Goal: Information Seeking & Learning: Understand process/instructions

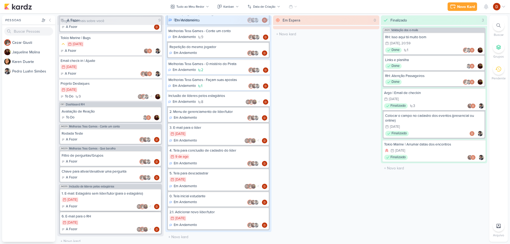
scroll to position [183, 0]
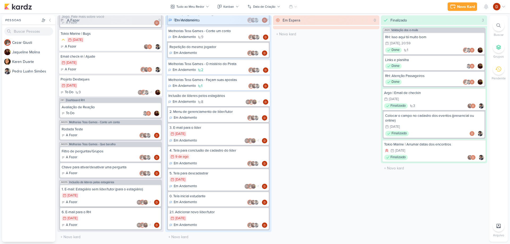
click at [99, 190] on div "1. E-mail: Estagiário sem líder/tutor (para o estagiário)" at bounding box center [111, 189] width 98 height 5
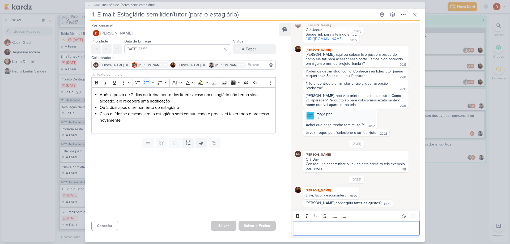
click at [309, 227] on p "Editor editing area: main" at bounding box center [355, 228] width 121 height 6
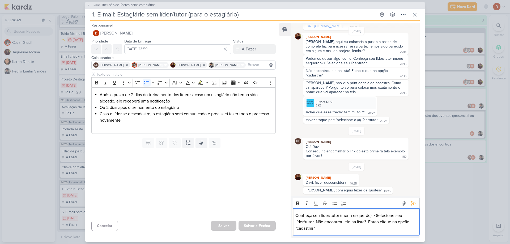
scroll to position [298, 0]
click at [294, 215] on div "Conheça seu líder/tutor (menu esquerdo) > Selecione seu líder/tutor  Não encont…" at bounding box center [355, 221] width 127 height 27
click at [293, 216] on div "Conheça seu líder/tutor (menu esquerdo) > Selecione seu líder/tutor  Não encont…" at bounding box center [355, 221] width 127 height 27
click at [330, 204] on div "Bold Italic Underline Strikethrough Bulleted List Numbered List" at bounding box center [356, 203] width 124 height 10
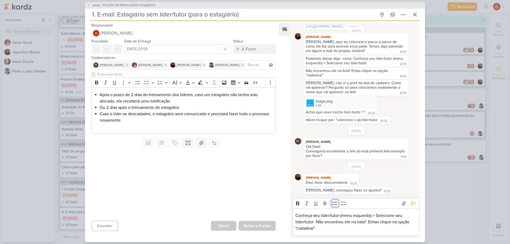
click at [335, 203] on icon "Editor toolbar" at bounding box center [334, 203] width 5 height 5
click at [324, 217] on li "Conheça seu líder/tutor (menu esquerdo) > Selecione seu líder/tutor  Não encont…" at bounding box center [358, 221] width 116 height 19
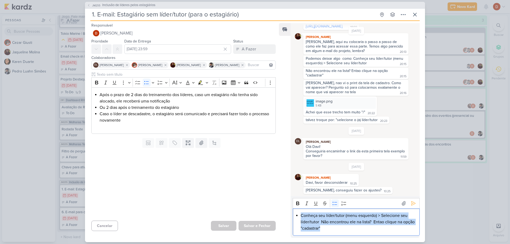
copy li "Conheça seu líder/tutor (menu esquerdo) > Selecione seu líder/tutor  Não encont…"
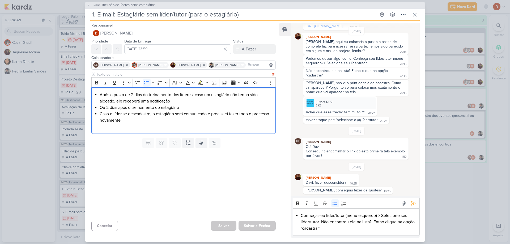
click at [167, 119] on li "Caso o líder se descadastre, o estagiário será comunicado e precisará fazer tod…" at bounding box center [186, 117] width 173 height 13
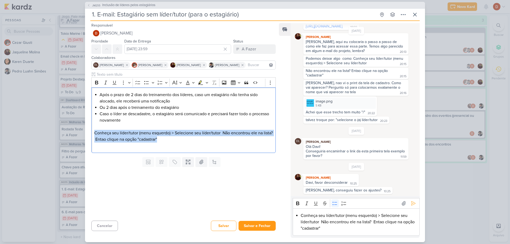
drag, startPoint x: 179, startPoint y: 137, endPoint x: 86, endPoint y: 134, distance: 93.0
click at [86, 134] on div "Rich Text Editor Bold Italic Underline More To-do List Bulleted List Bulleted L…" at bounding box center [181, 113] width 193 height 83
click at [147, 83] on icon "Editor toolbar" at bounding box center [146, 82] width 5 height 5
click at [140, 135] on li "Conheça seu líder/tutor (menu esquerdo) > Selecione seu líder/tutor  Não encont…" at bounding box center [186, 136] width 173 height 13
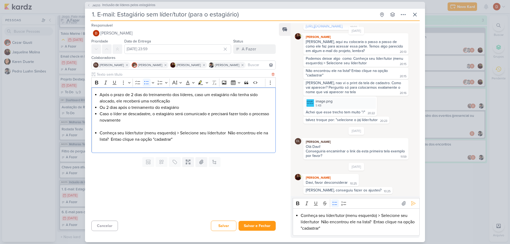
click at [100, 133] on li "Conheça seu líder/tutor (menu esquerdo) > Selecione seu líder/tutor  Não encont…" at bounding box center [186, 136] width 173 height 13
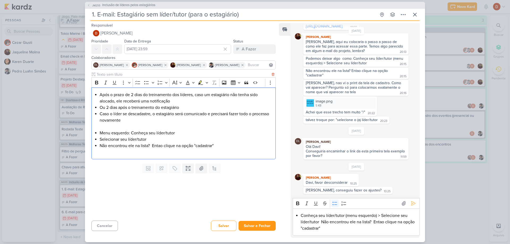
click at [98, 129] on p "Editor editing area: main" at bounding box center [183, 126] width 178 height 6
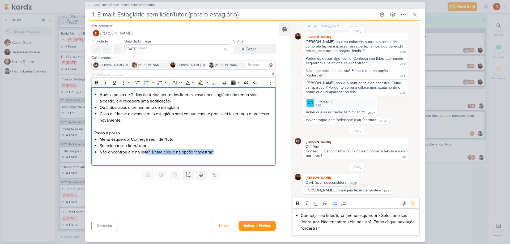
drag, startPoint x: 146, startPoint y: 153, endPoint x: 218, endPoint y: 150, distance: 71.7
click at [218, 150] on li "Não encontrou ele na lista?  Entao clique na opção "cadastrar"" at bounding box center [186, 152] width 173 height 6
click at [100, 147] on li "Selecionar seu líder/tutor" at bounding box center [186, 146] width 173 height 6
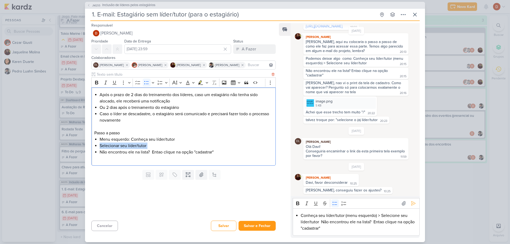
click at [100, 147] on li "Selecionar seu líder/tutor" at bounding box center [186, 146] width 173 height 6
click at [104, 152] on li "Não encontrou ele na lista?  Entao clique na opção "cadastrar"" at bounding box center [186, 152] width 173 height 6
click at [218, 153] on li "Não encontrou ele na lista?  Entao clique na opção "cadastrar"" at bounding box center [186, 152] width 173 height 6
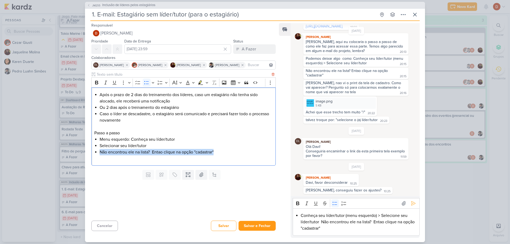
drag, startPoint x: 218, startPoint y: 153, endPoint x: 203, endPoint y: 145, distance: 16.5
click at [203, 145] on ul "Menu esquerdo: Conheça seu líder/tutor [PERSON_NAME] seu líder/tutor Não encont…" at bounding box center [186, 145] width 173 height 19
click at [221, 154] on li "Não encontrou ele na lista?  Entao clique na opção "cadastrar"" at bounding box center [186, 152] width 173 height 6
drag, startPoint x: 217, startPoint y: 152, endPoint x: 206, endPoint y: 147, distance: 12.6
click at [206, 147] on ul "Menu esquerdo: Conheça seu líder/tutor [PERSON_NAME] seu líder/tutor Não encont…" at bounding box center [186, 145] width 173 height 19
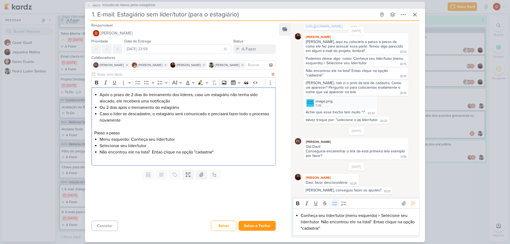
click at [221, 159] on p "Editor editing area: main" at bounding box center [183, 158] width 178 height 6
drag, startPoint x: 217, startPoint y: 150, endPoint x: 171, endPoint y: 148, distance: 45.7
click at [171, 148] on ul "Menu esquerdo: Conheça seu líder/tutor [PERSON_NAME] seu líder/tutor Não encont…" at bounding box center [186, 145] width 173 height 19
click at [127, 155] on p "Editor editing area: main" at bounding box center [183, 158] width 178 height 6
click at [158, 153] on li "Não encontrou ele na lista?  Entao clique na opção "cadastrar"" at bounding box center [186, 152] width 173 height 6
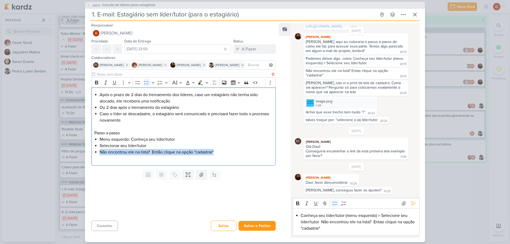
drag, startPoint x: 219, startPoint y: 153, endPoint x: 94, endPoint y: 153, distance: 124.7
click at [94, 153] on div "Após o prazo de 2 dias do treinamento dos líderes, caso um estagiário não tenha…" at bounding box center [183, 126] width 184 height 78
click at [220, 151] on li "Não encontrou ele na lista?  Então clique na opção "cadastrar"" at bounding box center [186, 152] width 173 height 6
click at [380, 223] on li "Conheça seu líder/tutor (menu esquerdo) > Selecione seu líder/tutor  Não encont…" at bounding box center [358, 221] width 116 height 19
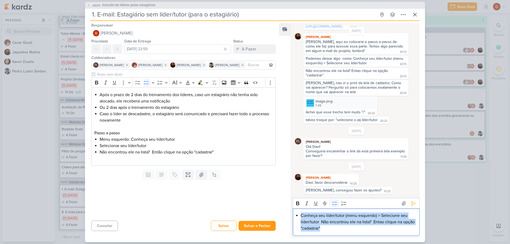
scroll to position [286, 0]
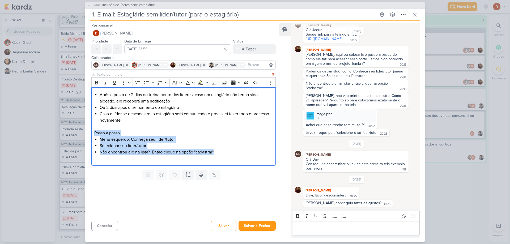
drag, startPoint x: 225, startPoint y: 151, endPoint x: 91, endPoint y: 134, distance: 135.1
click at [91, 134] on div "Após o prazo de 2 dias do treinamento dos líderes, caso um estagiário não tenha…" at bounding box center [183, 126] width 184 height 78
copy div "Passo a passo Menu esquerdo: Conheça seu líder/tutor [PERSON_NAME] seu líder/tu…"
click at [108, 226] on button "Cancelar" at bounding box center [104, 226] width 27 height 10
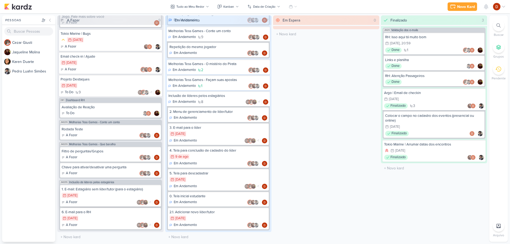
click at [101, 201] on div "A Fazer DL +1" at bounding box center [111, 202] width 98 height 5
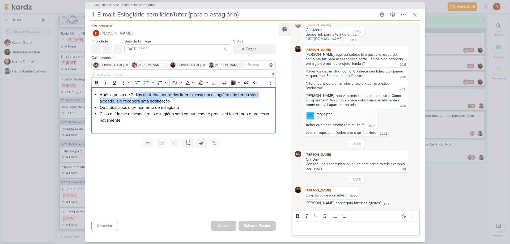
drag, startPoint x: 138, startPoint y: 94, endPoint x: 163, endPoint y: 101, distance: 25.2
click at [163, 101] on li "Após o prazo de 2 dias do treinamento dos líderes, caso um estagiário não tenha…" at bounding box center [186, 98] width 173 height 13
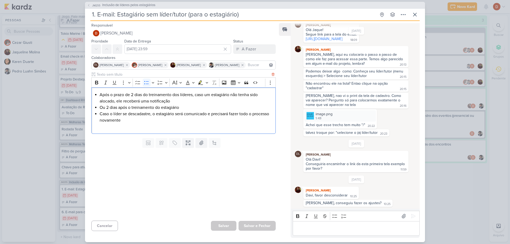
click at [178, 101] on li "Após o prazo de 2 dias do treinamento dos líderes, caso um estagiário não tenha…" at bounding box center [186, 98] width 173 height 13
drag, startPoint x: 174, startPoint y: 100, endPoint x: 148, endPoint y: 99, distance: 26.0
click at [148, 99] on li "Após o prazo de 2 dias do treinamento dos líderes, caso um estagiário não tenha…" at bounding box center [186, 98] width 173 height 13
click at [125, 109] on li "Ou 2 dias após o treinamento do estagiário" at bounding box center [186, 107] width 173 height 6
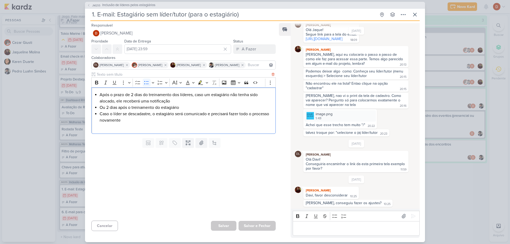
click at [129, 120] on li "Caso o líder se descadastre, o estagiário será comunicado e precisará fazer tod…" at bounding box center [186, 117] width 173 height 13
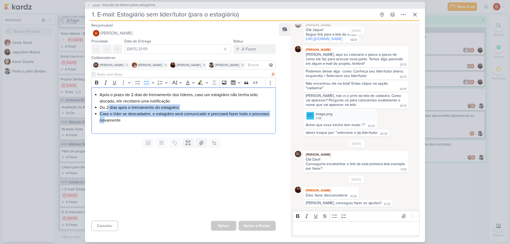
drag, startPoint x: 123, startPoint y: 117, endPoint x: 109, endPoint y: 105, distance: 18.5
click at [109, 105] on ul "Após o prazo de 2 dias do treinamento dos líderes, caso um estagiário não tenha…" at bounding box center [186, 108] width 173 height 32
click at [109, 105] on li "Ou 2 dias após o treinamento do estagiário" at bounding box center [186, 107] width 173 height 6
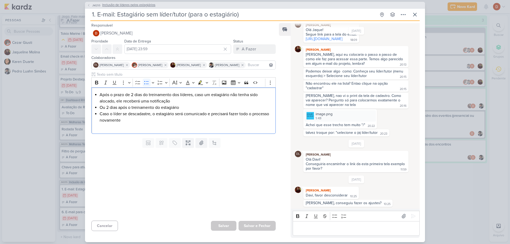
click at [87, 4] on icon at bounding box center [88, 5] width 3 height 3
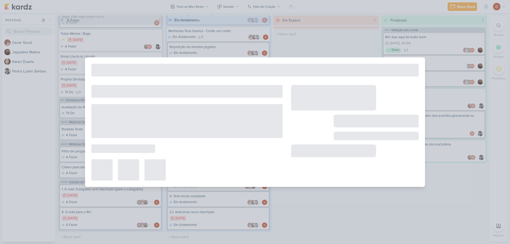
type input "Inclusão de líderes pelos estagiários"
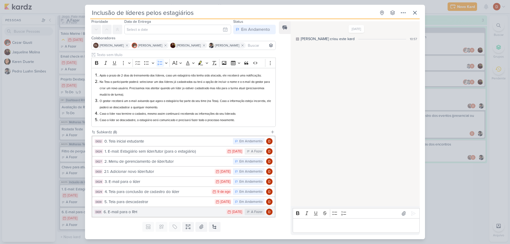
scroll to position [30, 0]
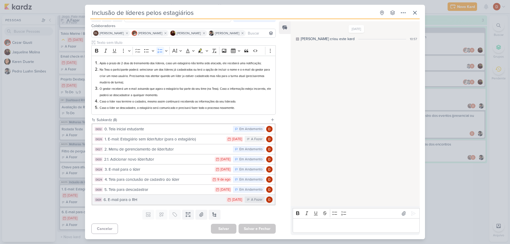
click at [126, 201] on div "6. E-mail para o RH" at bounding box center [164, 200] width 120 height 6
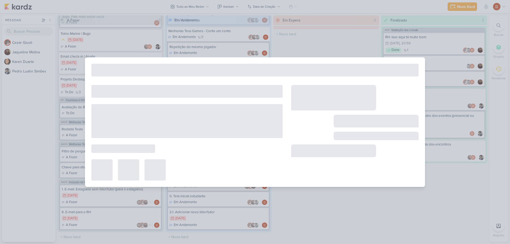
type input "6. E-mail para o RH"
type input "[DATE] 23:59"
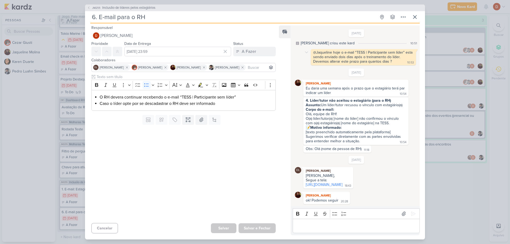
scroll to position [9, 0]
drag, startPoint x: 351, startPoint y: 75, endPoint x: 361, endPoint y: 83, distance: 12.8
click at [361, 86] on div "Eu daria uma semana após o prazo que o estagiário terá par indicar um líder 10:…" at bounding box center [355, 91] width 103 height 10
click at [350, 86] on div "Eu daria uma semana após o prazo que o estagiário terá par indicar um líder 10:…" at bounding box center [355, 91] width 103 height 10
drag, startPoint x: 317, startPoint y: 91, endPoint x: 322, endPoint y: 94, distance: 6.4
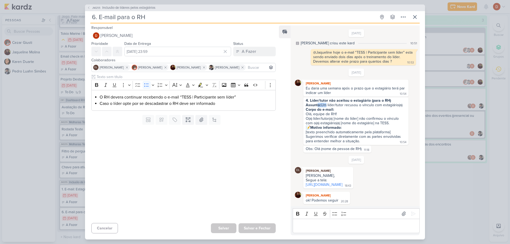
click at [322, 103] on div "Assunto: Um líder/tutor recusou o vínculo com estagiário(a)" at bounding box center [355, 105] width 100 height 5
drag, startPoint x: 326, startPoint y: 92, endPoint x: 329, endPoint y: 94, distance: 4.0
click at [329, 103] on div "Assunto: Um líder/tutor recusou o vínculo com estagiário(a)" at bounding box center [355, 105] width 100 height 5
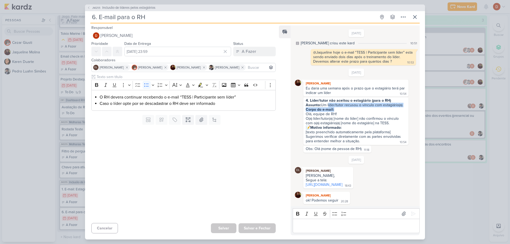
drag, startPoint x: 329, startPoint y: 94, endPoint x: 332, endPoint y: 100, distance: 6.4
click at [332, 100] on span "4. Líder/tutor não aceitou o estagiário (para o RH) Assunto: Um líder/tutor rec…" at bounding box center [355, 120] width 100 height 45
click at [332, 107] on strong "Corpo do e-mail:" at bounding box center [319, 109] width 28 height 5
click at [332, 101] on span "4. Líder/tutor não aceitou o estagiário (para o RH) Assunto: Um líder/tutor rec…" at bounding box center [355, 120] width 100 height 45
click at [332, 107] on div "Corpo do e-mail: Olá, equipe de RH!" at bounding box center [355, 111] width 100 height 9
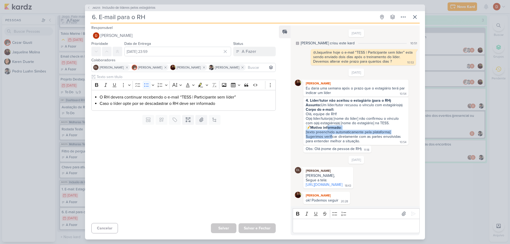
drag, startPoint x: 332, startPoint y: 127, endPoint x: 329, endPoint y: 114, distance: 13.5
click at [329, 114] on span "4. Líder/tutor não aceitou o estagiário (para o RH) Assunto: Um líder/tutor rec…" at bounding box center [355, 120] width 100 height 45
click at [329, 125] on strong "Motivo informado:" at bounding box center [325, 127] width 31 height 5
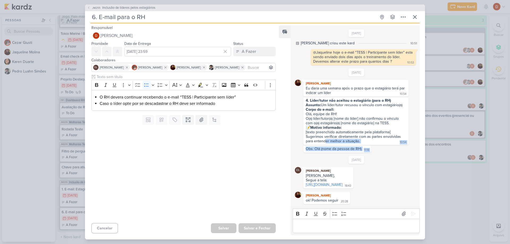
drag, startPoint x: 325, startPoint y: 143, endPoint x: 325, endPoint y: 132, distance: 10.1
click at [325, 132] on div "[DATE] [PERSON_NAME] criou este kard 10:51 @Jaqueline hoje o e-mail "TESS | Par…" at bounding box center [354, 116] width 128 height 180
click at [325, 132] on div "4. Líder/tutor não aceitou o estagiário (para o RH) Assunto: Um líder/tutor rec…" at bounding box center [355, 121] width 103 height 46
drag, startPoint x: 324, startPoint y: 100, endPoint x: 335, endPoint y: 107, distance: 13.1
click at [335, 107] on span "4. Líder/tutor não aceitou o estagiário (para o RH) Assunto: Um líder/tutor rec…" at bounding box center [355, 120] width 100 height 45
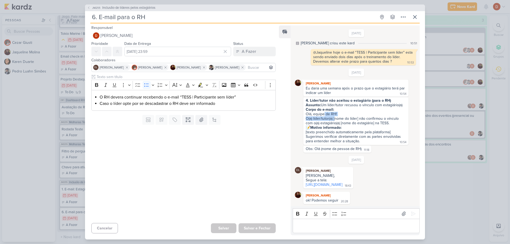
click at [335, 116] on div "O(a) líder/tutor(a) [nome do líder] não confirmou o vínculo com o(a) estagiário…" at bounding box center [355, 120] width 100 height 9
drag, startPoint x: 322, startPoint y: 114, endPoint x: 319, endPoint y: 103, distance: 11.2
click at [319, 103] on span "4. Líder/tutor não aceitou o estagiário (para o RH) Assunto: Um líder/tutor rec…" at bounding box center [355, 120] width 100 height 45
click at [319, 107] on div "Corpo do e-mail: Olá, equipe de RH!" at bounding box center [355, 111] width 100 height 9
drag, startPoint x: 317, startPoint y: 99, endPoint x: 329, endPoint y: 110, distance: 16.2
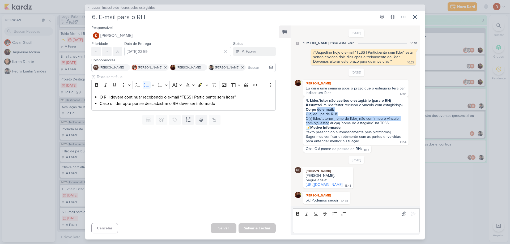
click at [328, 110] on span "4. Líder/tutor não aceitou o estagiário (para o RH) Assunto: Um líder/tutor rec…" at bounding box center [355, 120] width 100 height 45
click at [331, 125] on strong "Motivo informado:" at bounding box center [325, 127] width 31 height 5
drag, startPoint x: 332, startPoint y: 110, endPoint x: 335, endPoint y: 115, distance: 6.3
click at [335, 115] on span "4. Líder/tutor não aceitou o estagiário (para o RH) Assunto: Um líder/tutor rec…" at bounding box center [355, 120] width 100 height 45
click at [335, 125] on strong "Motivo informado:" at bounding box center [325, 127] width 31 height 5
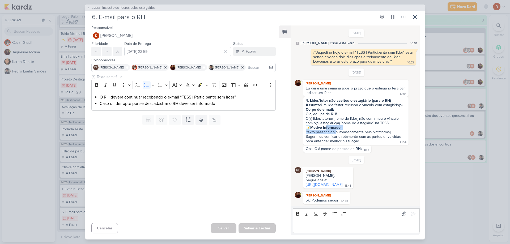
drag, startPoint x: 334, startPoint y: 122, endPoint x: 326, endPoint y: 118, distance: 8.8
click at [326, 125] on div "📝 Motivo informado: [texto preenchido automaticamente pela plataforma]" at bounding box center [355, 129] width 100 height 9
click at [326, 125] on strong "Motivo informado:" at bounding box center [325, 127] width 31 height 5
click at [326, 125] on div "📝 Motivo informado: [texto preenchido automaticamente pela plataforma]" at bounding box center [355, 129] width 100 height 9
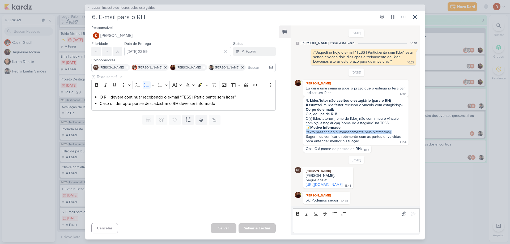
click at [326, 125] on div "📝 Motivo informado: [texto preenchido automaticamente pela plataforma]" at bounding box center [355, 129] width 100 height 9
click at [326, 134] on div "Sugerimos verificar diretamente com as partes envolvidas para entender melhor a…" at bounding box center [353, 138] width 96 height 9
click at [415, 14] on icon at bounding box center [414, 17] width 6 height 6
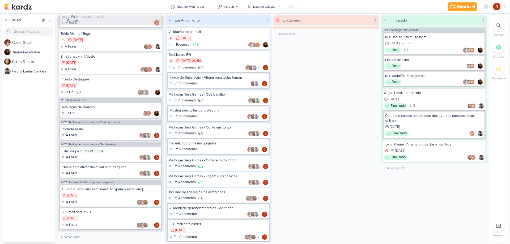
scroll to position [0, 0]
click at [208, 79] on div "Índice de Satisfação - Alterar para todas turmas" at bounding box center [218, 77] width 98 height 5
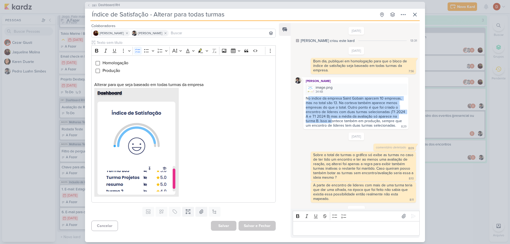
drag, startPoint x: 307, startPoint y: 100, endPoint x: 330, endPoint y: 119, distance: 30.7
click at [330, 119] on div "No indice da empresa Saint Gobain aparcem 10 empresas, mas no total são 13. Na …" at bounding box center [355, 112] width 100 height 32
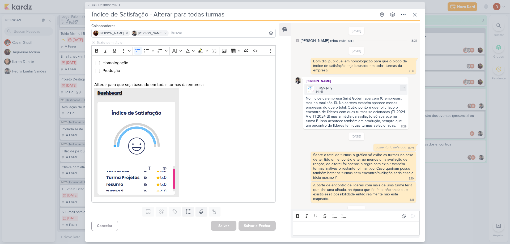
click at [311, 88] on img at bounding box center [309, 88] width 7 height 7
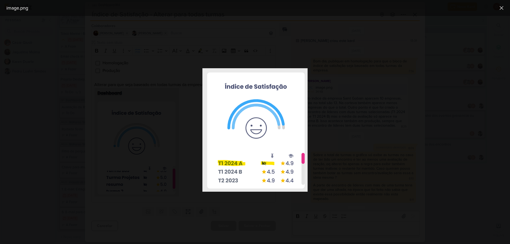
click at [337, 120] on div at bounding box center [255, 130] width 510 height 228
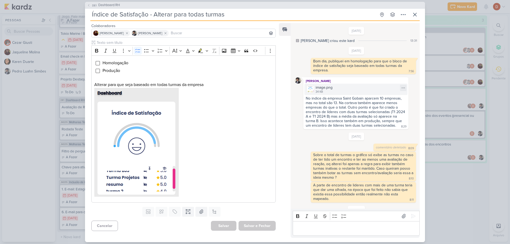
click at [314, 91] on div "image.png 34 KB" at bounding box center [355, 89] width 103 height 11
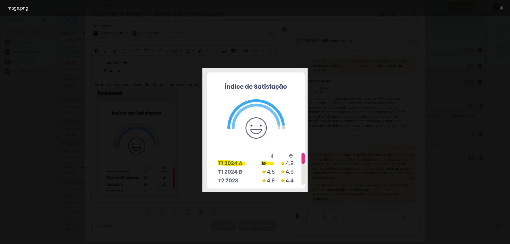
click at [363, 194] on div at bounding box center [255, 130] width 510 height 228
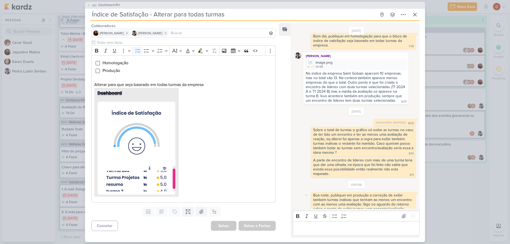
scroll to position [48, 0]
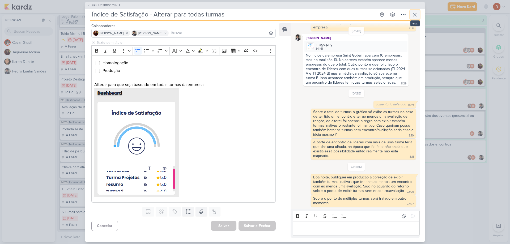
click at [418, 14] on button at bounding box center [415, 15] width 10 height 10
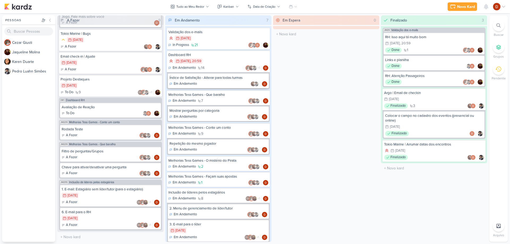
click at [216, 80] on div "Índice de Satisfação - Alterar para todas turmas Em Andamento" at bounding box center [218, 80] width 101 height 15
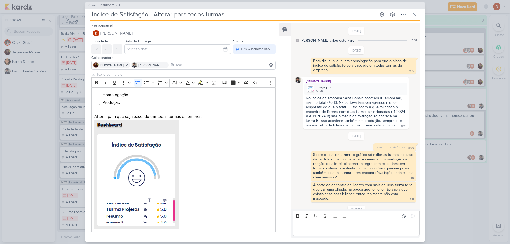
scroll to position [0, 0]
click at [311, 90] on img at bounding box center [309, 88] width 7 height 7
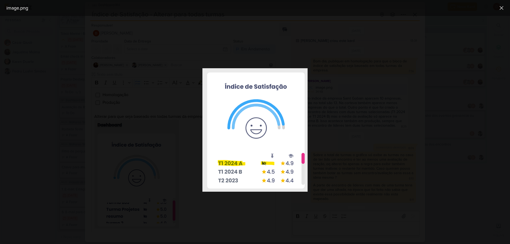
click at [346, 186] on div at bounding box center [255, 130] width 510 height 228
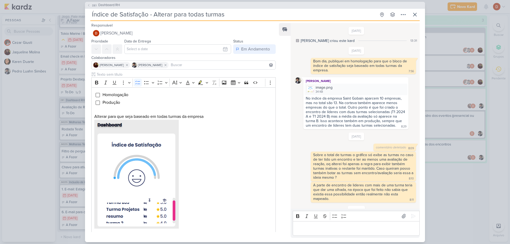
click at [324, 231] on p "Editor editing area: main" at bounding box center [355, 228] width 121 height 6
click at [312, 91] on img at bounding box center [309, 88] width 7 height 7
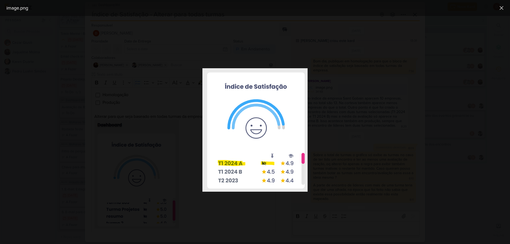
click at [319, 224] on div at bounding box center [255, 130] width 510 height 228
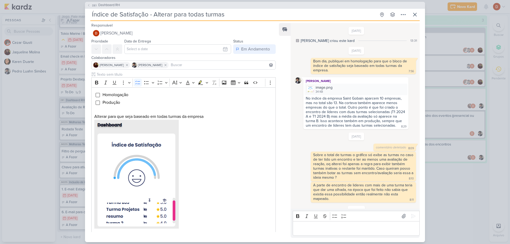
click at [307, 233] on div "Editor editing area: main" at bounding box center [355, 228] width 127 height 15
click at [313, 91] on img at bounding box center [309, 88] width 7 height 7
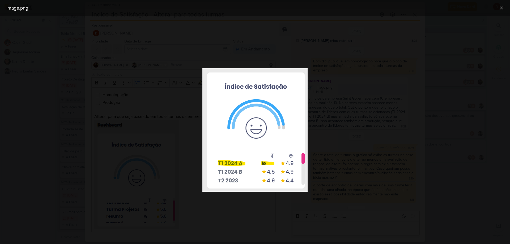
click at [334, 180] on div at bounding box center [255, 130] width 510 height 228
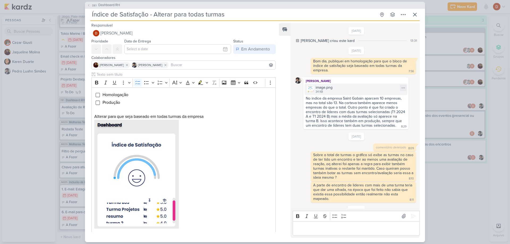
click at [309, 88] on img at bounding box center [309, 88] width 7 height 7
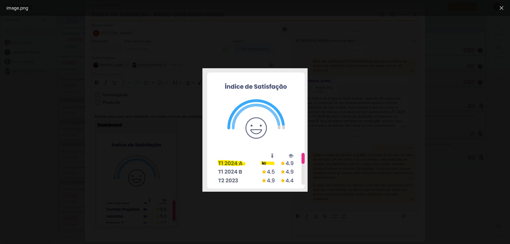
click at [166, 86] on div at bounding box center [255, 130] width 510 height 228
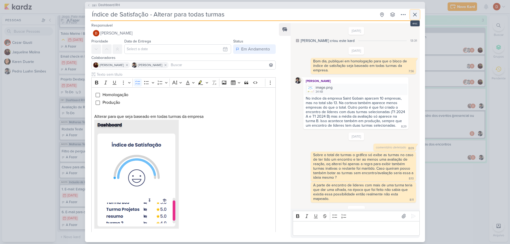
click at [414, 12] on icon at bounding box center [414, 14] width 6 height 6
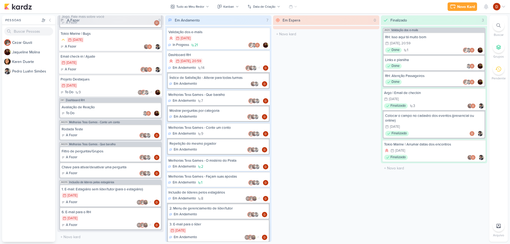
scroll to position [53, 0]
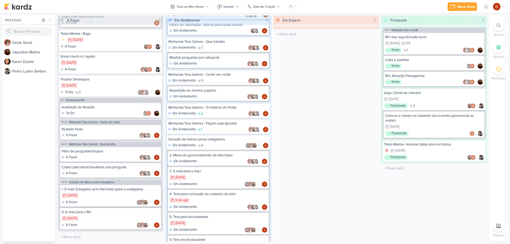
click at [105, 194] on div "28/7 [DATE]" at bounding box center [111, 196] width 98 height 6
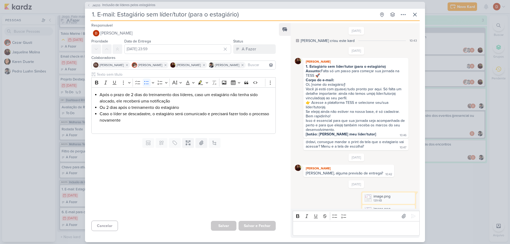
scroll to position [286, 0]
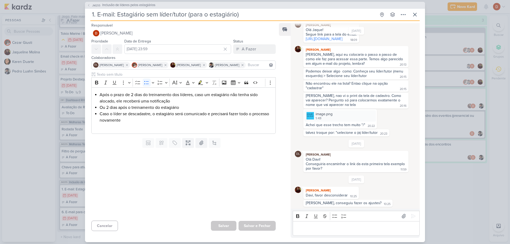
click at [326, 202] on div "[PERSON_NAME], conseguiu fazer os ajustes?" at bounding box center [343, 203] width 76 height 5
click at [320, 196] on div "Davi, favor desconsiderar" at bounding box center [326, 195] width 42 height 5
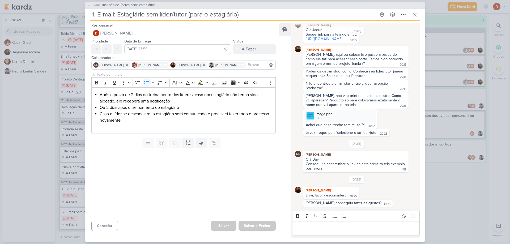
click at [332, 204] on div "[PERSON_NAME], conseguiu fazer os ajustes?" at bounding box center [343, 203] width 76 height 5
click at [329, 232] on div "Editor editing area: main" at bounding box center [355, 228] width 127 height 15
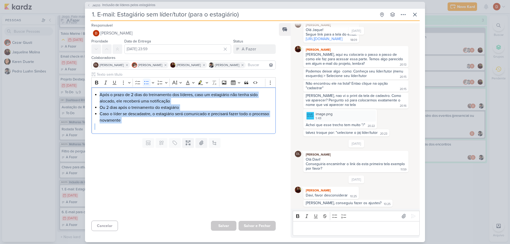
drag, startPoint x: 143, startPoint y: 124, endPoint x: 91, endPoint y: 94, distance: 59.9
click at [88, 93] on div "Rich Text Editor Bold Italic Underline More To-do List Bulleted List Bulleted L…" at bounding box center [181, 104] width 193 height 64
click at [142, 117] on li "Caso o líder se descadastre, o estagiário será comunicado e precisará fazer tod…" at bounding box center [186, 117] width 173 height 13
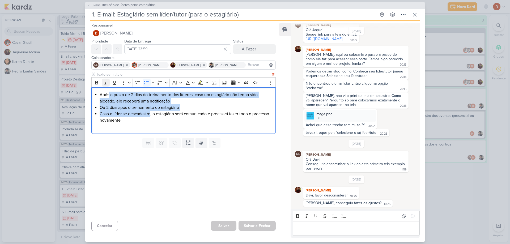
drag, startPoint x: 142, startPoint y: 117, endPoint x: 109, endPoint y: 86, distance: 45.1
click at [109, 86] on div "Rich Text Editor Bold Italic Underline More To-do List Bulleted List Bulleted L…" at bounding box center [183, 105] width 184 height 57
click at [127, 113] on li "Caso o líder se descadastre, o estagiário será comunicado e precisará fazer tod…" at bounding box center [186, 117] width 173 height 13
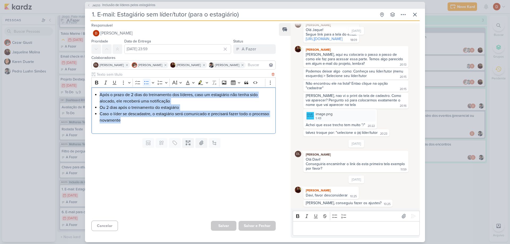
drag, startPoint x: 149, startPoint y: 119, endPoint x: 94, endPoint y: 88, distance: 62.4
click at [94, 88] on div "Após o prazo de 2 dias do treinamento dos líderes, caso um estagiário não tenha…" at bounding box center [183, 110] width 184 height 46
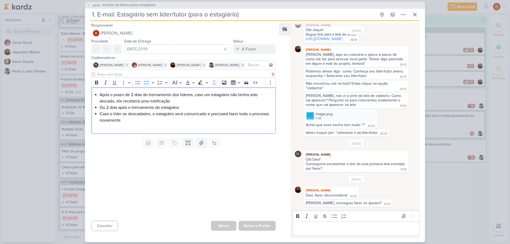
click at [146, 125] on p "Editor editing area: main" at bounding box center [183, 126] width 178 height 6
click at [90, 4] on icon at bounding box center [88, 5] width 3 height 3
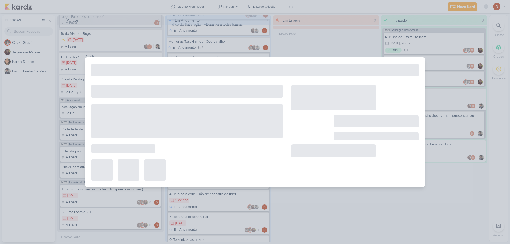
type input "Inclusão de líderes pelos estagiários"
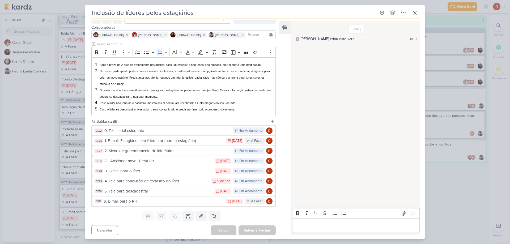
scroll to position [30, 0]
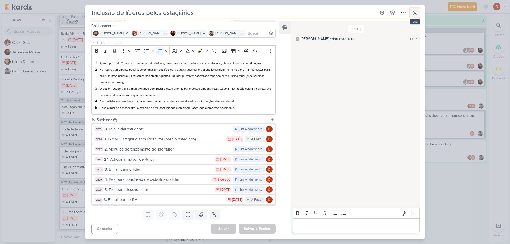
click at [414, 9] on button at bounding box center [415, 13] width 10 height 10
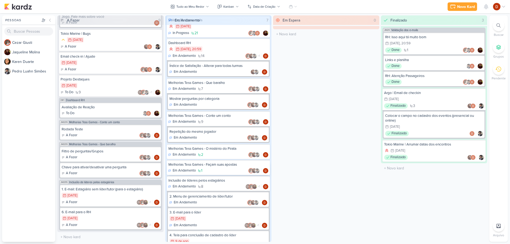
scroll to position [0, 0]
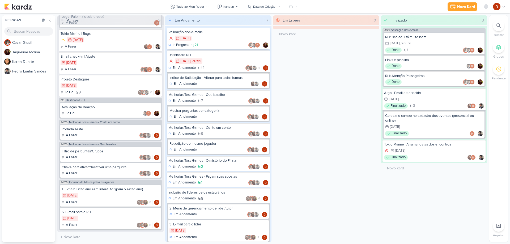
click at [228, 37] on div "7/3 [DATE]" at bounding box center [218, 39] width 100 height 6
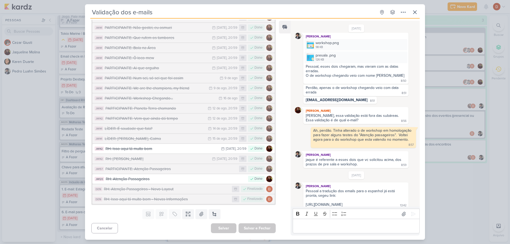
scroll to position [518, 0]
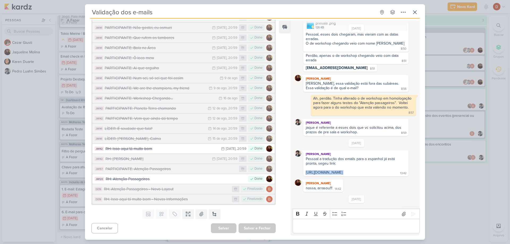
drag, startPoint x: 302, startPoint y: 159, endPoint x: 398, endPoint y: 163, distance: 95.4
click at [398, 163] on div "[PERSON_NAME] Pessoal a tradução dos emails para o espanhol já está pronta, seg…" at bounding box center [356, 163] width 123 height 26
click at [400, 171] on div "13:42" at bounding box center [403, 173] width 6 height 4
drag, startPoint x: 395, startPoint y: 165, endPoint x: 304, endPoint y: 160, distance: 91.4
click at [304, 160] on div "Pessoal a tradução dos emails para o espanhol já está pronta, segeu link: [URL]…" at bounding box center [355, 166] width 103 height 19
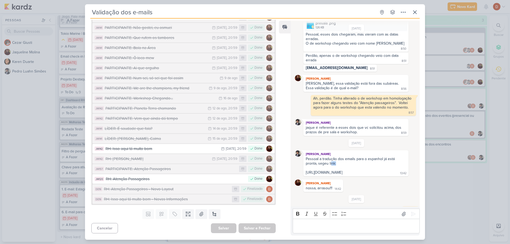
drag, startPoint x: 331, startPoint y: 150, endPoint x: 339, endPoint y: 150, distance: 8.2
click at [339, 157] on div "Pessoal a tradução dos emails para o espanhol já está pronta, segeu link:" at bounding box center [355, 161] width 100 height 9
drag, startPoint x: 377, startPoint y: 166, endPoint x: 304, endPoint y: 161, distance: 72.9
click at [304, 161] on div "Pessoal a tradução dos emails para o espanhol já está pronta, segeu link: [URL]…" at bounding box center [355, 166] width 103 height 19
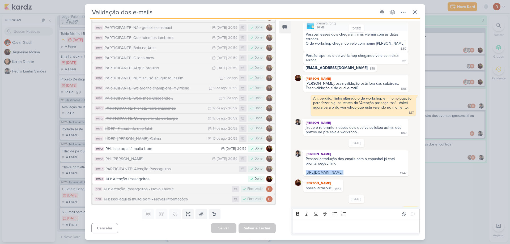
click at [304, 161] on div "Pessoal a tradução dos emails para o espanhol já está pronta, segeu link: [URL]…" at bounding box center [355, 166] width 103 height 19
click at [413, 14] on icon at bounding box center [414, 12] width 3 height 3
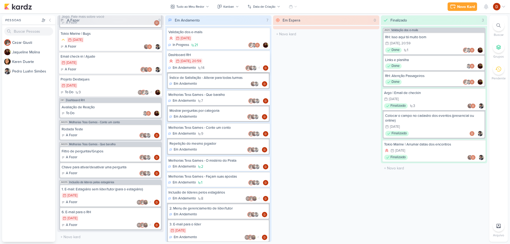
click at [225, 61] on div "30/11 [DATE] 20:59" at bounding box center [218, 61] width 100 height 6
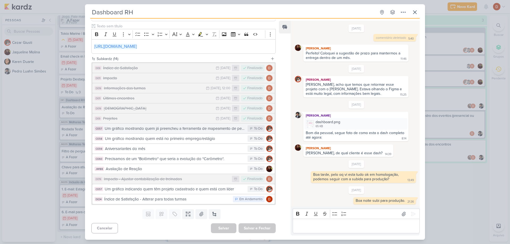
scroll to position [59, 0]
click at [416, 12] on icon at bounding box center [414, 12] width 6 height 6
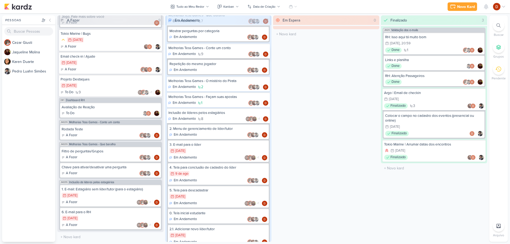
scroll to position [97, 0]
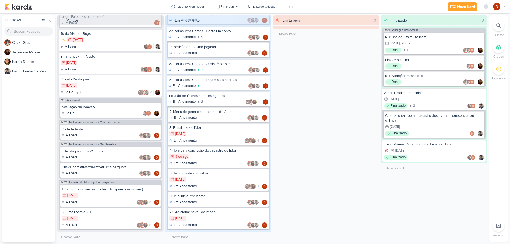
click at [223, 100] on div "Em Andamento 8 DL +1" at bounding box center [218, 101] width 100 height 5
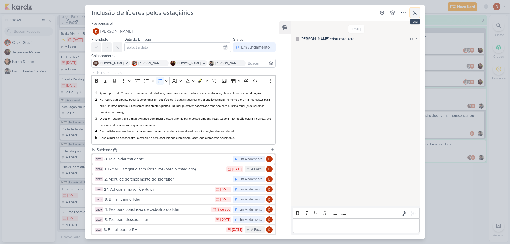
click at [416, 13] on icon at bounding box center [414, 13] width 6 height 6
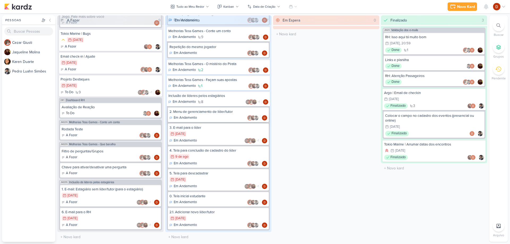
click at [201, 114] on div "2. Menu de gerenciamento de líder/tutor Em Andamento" at bounding box center [218, 114] width 101 height 15
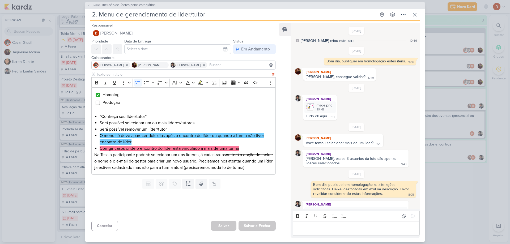
scroll to position [107, 0]
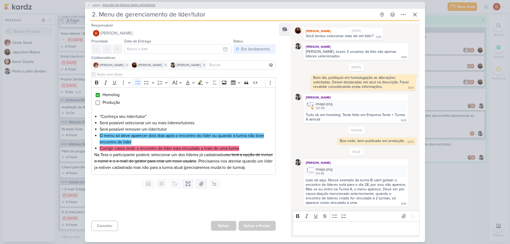
click at [88, 6] on icon at bounding box center [88, 5] width 3 height 3
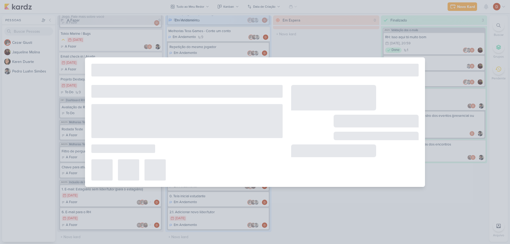
type input "Inclusão de líderes pelos estagiários"
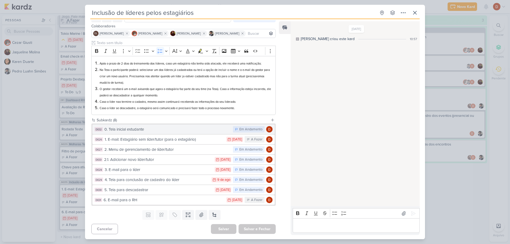
scroll to position [30, 0]
click at [150, 131] on div "0. Tela inicial estudante" at bounding box center [167, 129] width 126 height 6
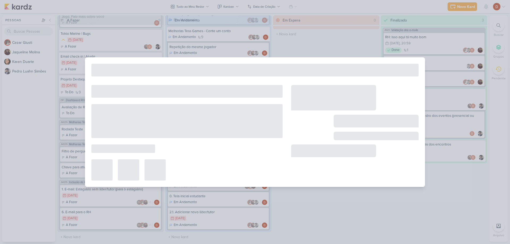
type input "0. Tela inicial estudante"
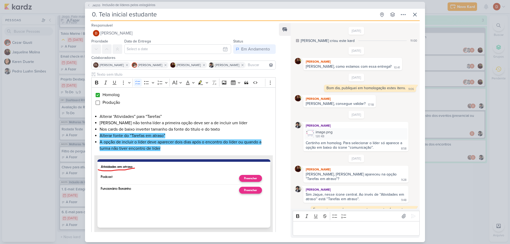
scroll to position [165, 0]
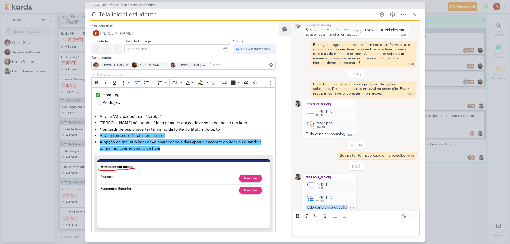
drag, startPoint x: 305, startPoint y: 203, endPoint x: 355, endPoint y: 200, distance: 49.7
click at [355, 200] on div "[PERSON_NAME] image.png 169 KB Adicionar ao Kard [GEOGRAPHIC_DATA] image.png 54…" at bounding box center [329, 192] width 53 height 37
click at [361, 206] on div "[PERSON_NAME] image.png 169 KB Adicionar ao Kard [GEOGRAPHIC_DATA] image.png 54…" at bounding box center [356, 192] width 123 height 37
click at [91, 7] on button "JM255 Inclusão de líderes pelos estagiários" at bounding box center [121, 5] width 68 height 5
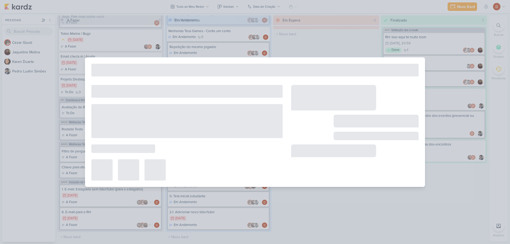
type input "Inclusão de líderes pelos estagiários"
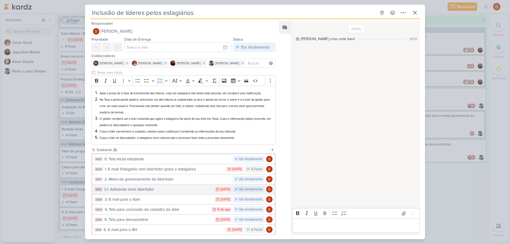
click at [137, 190] on div "2.1. Adicionar novo líder/tutor" at bounding box center [158, 189] width 108 height 6
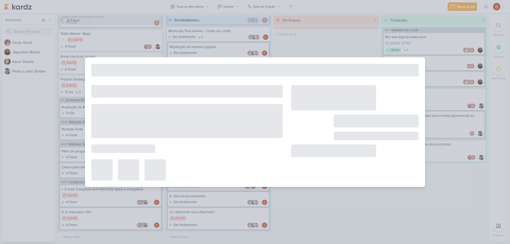
type input "2.1. Adicionar novo líder/tutor"
type input "[DATE] 23:59"
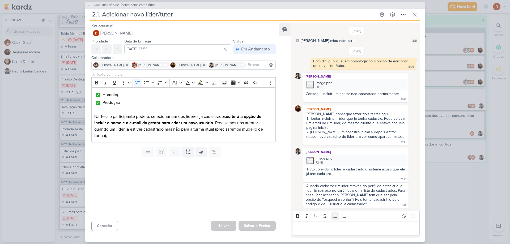
scroll to position [293, 0]
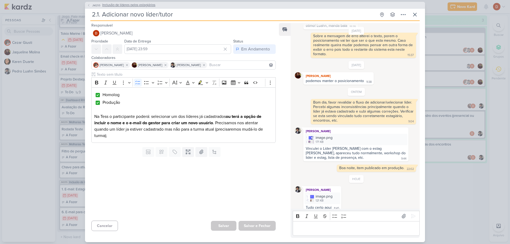
click at [92, 6] on span "JM255" at bounding box center [96, 5] width 10 height 4
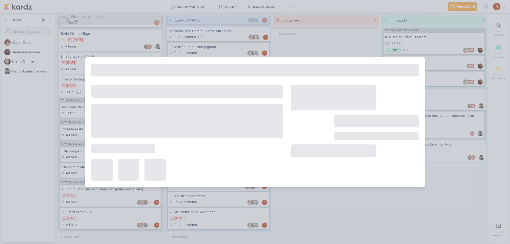
type input "Inclusão de líderes pelos estagiários"
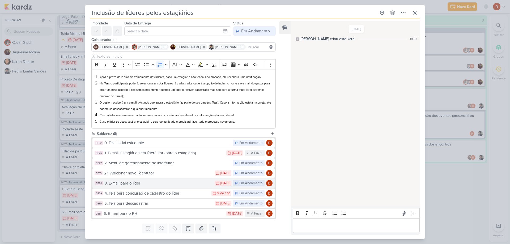
scroll to position [27, 0]
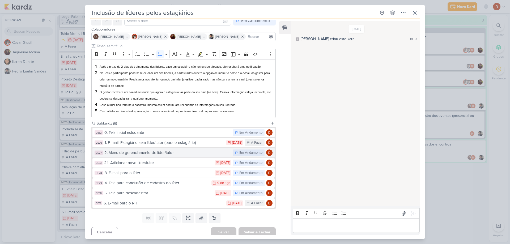
click at [149, 152] on div "2. Menu de gerenciamento de líder/tutor" at bounding box center [167, 153] width 126 height 6
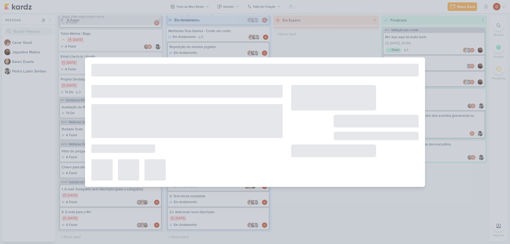
type input "2. Menu de gerenciamento de líder/tutor"
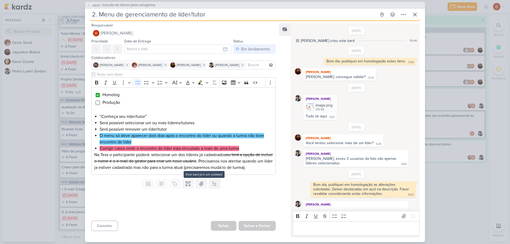
scroll to position [107, 0]
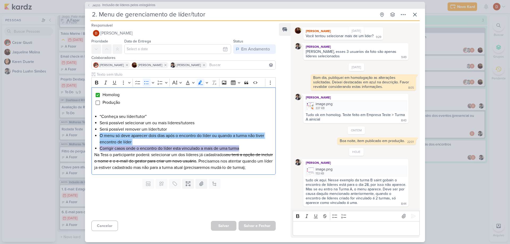
drag, startPoint x: 253, startPoint y: 149, endPoint x: 79, endPoint y: 138, distance: 174.5
click at [79, 138] on div "JM255 Inclusão de líderes pelos estagiários 2. Menu de gerenciamento de líder/t…" at bounding box center [255, 122] width 510 height 244
click at [157, 137] on mark "O menu só deve aparecer dois dias após o encontro do líder ou quando a turma nã…" at bounding box center [182, 139] width 164 height 12
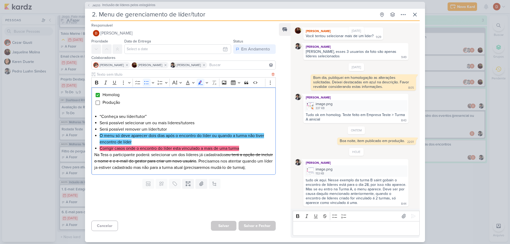
click at [120, 147] on mark "Corrigir casos onde o encontro do líder esta vinculado a mais de uma turma" at bounding box center [169, 148] width 139 height 5
click at [202, 139] on li "O menu só deve aparecer dois dias após o encontro do líder ou quando a turma nã…" at bounding box center [186, 138] width 173 height 13
click at [312, 235] on div "Editor editing area: main" at bounding box center [355, 228] width 127 height 15
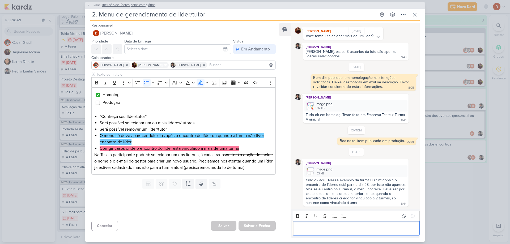
click at [94, 5] on span "JM255" at bounding box center [96, 5] width 10 height 4
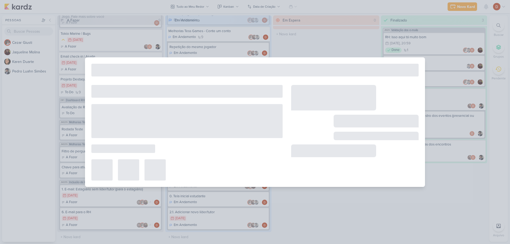
type input "Inclusão de líderes pelos estagiários"
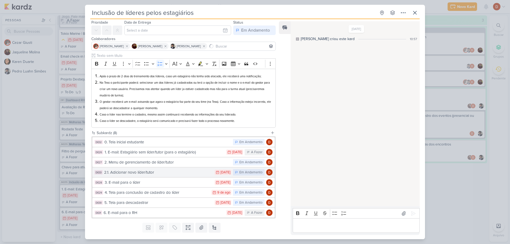
scroll to position [30, 0]
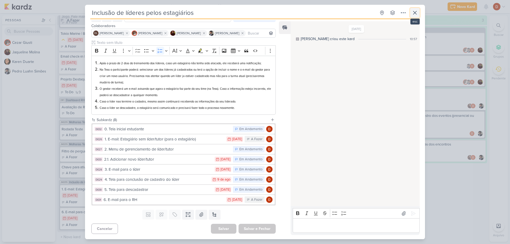
click at [415, 13] on icon at bounding box center [414, 12] width 3 height 3
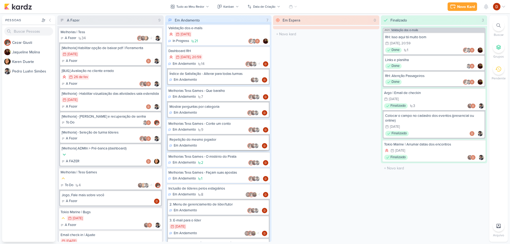
scroll to position [0, 0]
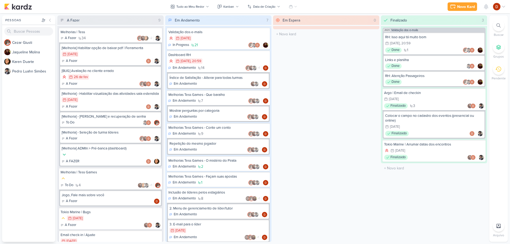
click at [365, 127] on div "Em Espera 0 O título do kard deve ter menos que 100 caracteres" at bounding box center [326, 128] width 106 height 226
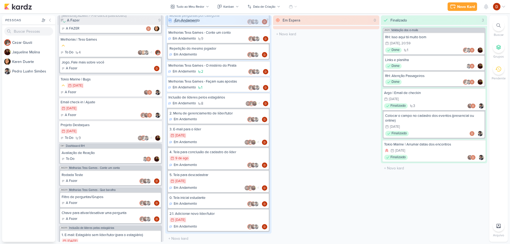
scroll to position [97, 0]
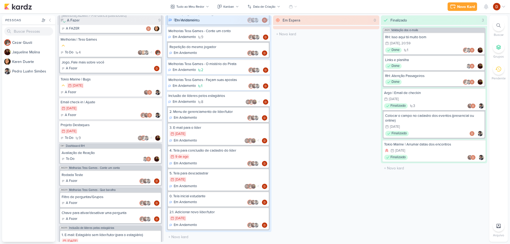
click at [343, 131] on div "Em Espera 0 O título do kard deve ter menos que 100 caracteres" at bounding box center [326, 128] width 106 height 226
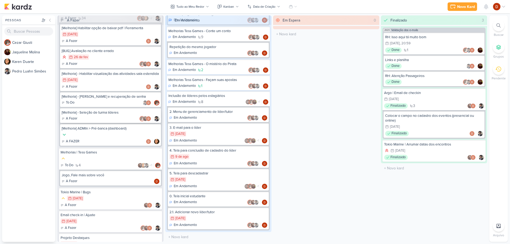
scroll to position [0, 0]
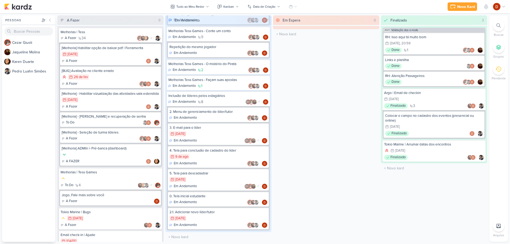
click at [97, 32] on div "Melhorias | Tess" at bounding box center [111, 32] width 100 height 5
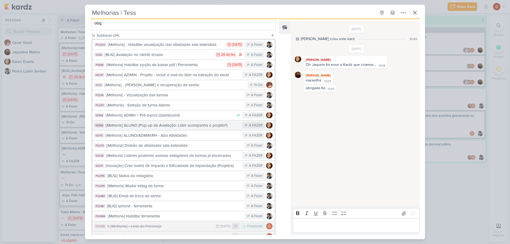
scroll to position [80, 0]
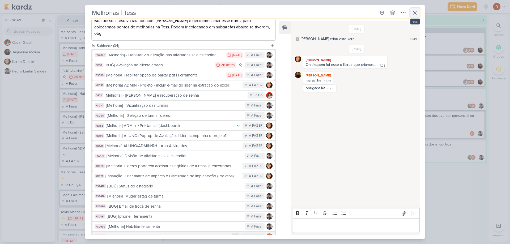
click at [416, 13] on icon at bounding box center [414, 13] width 6 height 6
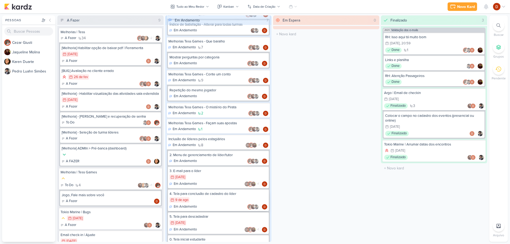
scroll to position [0, 0]
